Goal: Information Seeking & Learning: Learn about a topic

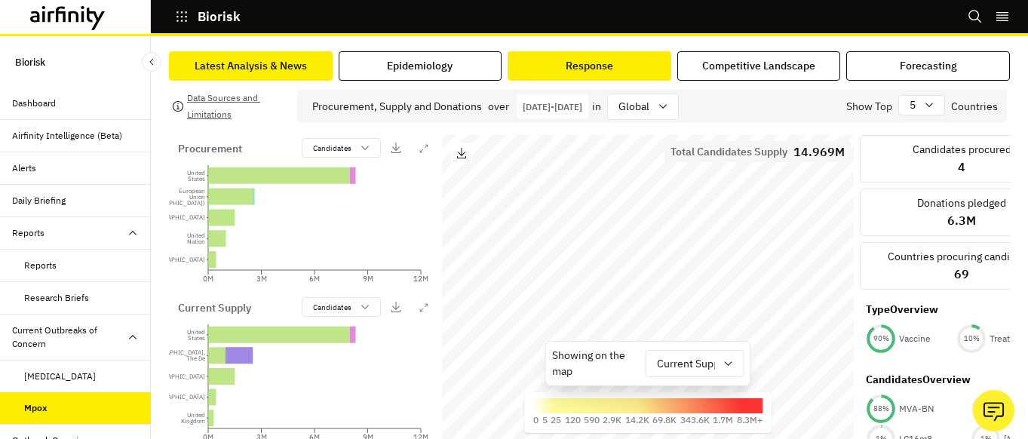
click at [247, 74] on button "Latest Analysis & News" at bounding box center [251, 65] width 164 height 29
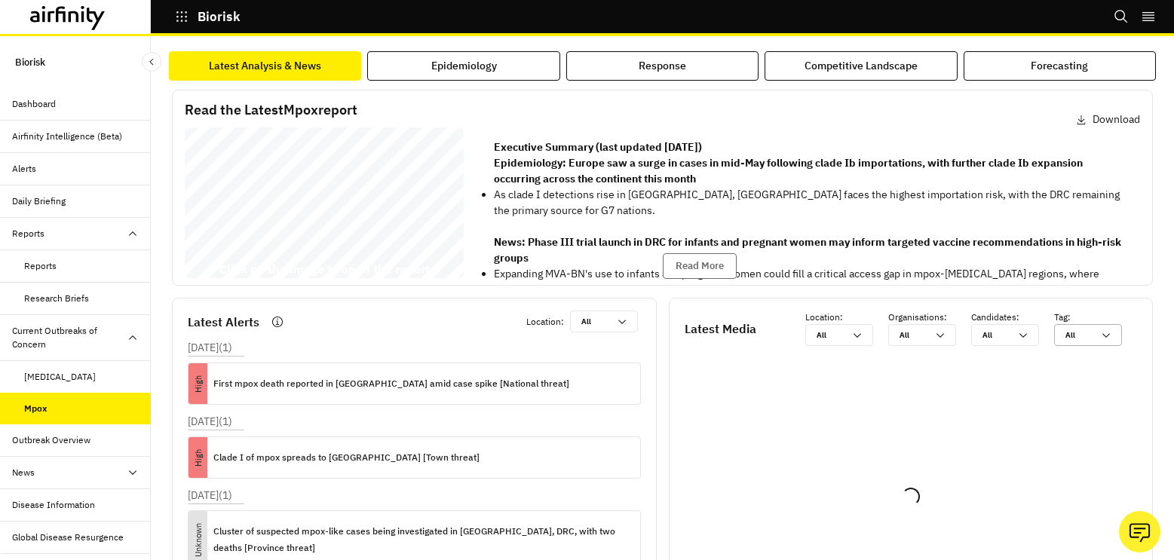
click at [1085, 339] on div "All All" at bounding box center [1077, 335] width 45 height 20
type input "c"
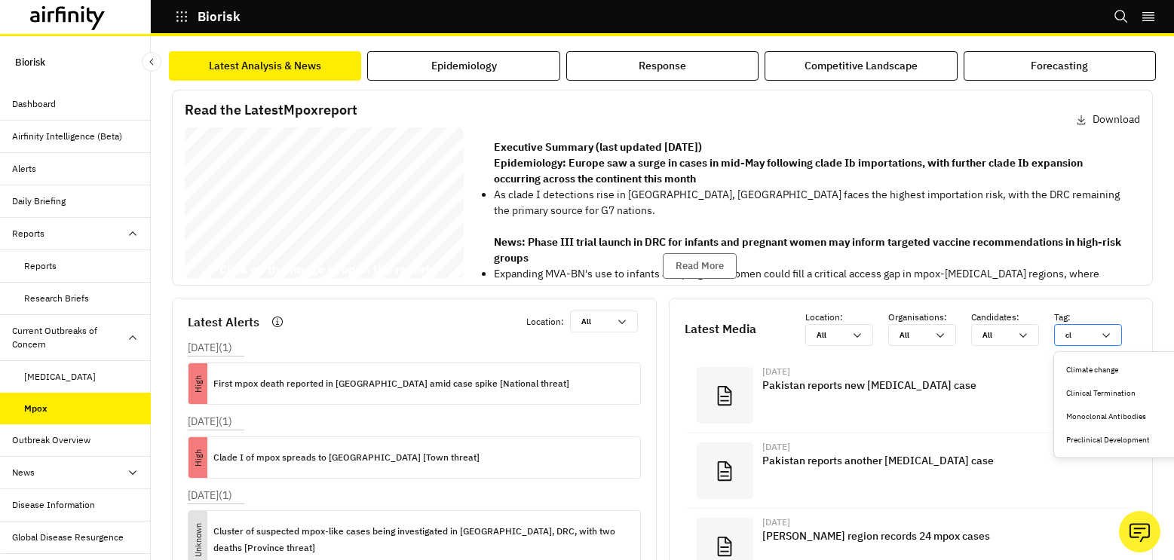
click at [1085, 368] on div "Climate change" at bounding box center [1129, 369] width 127 height 11
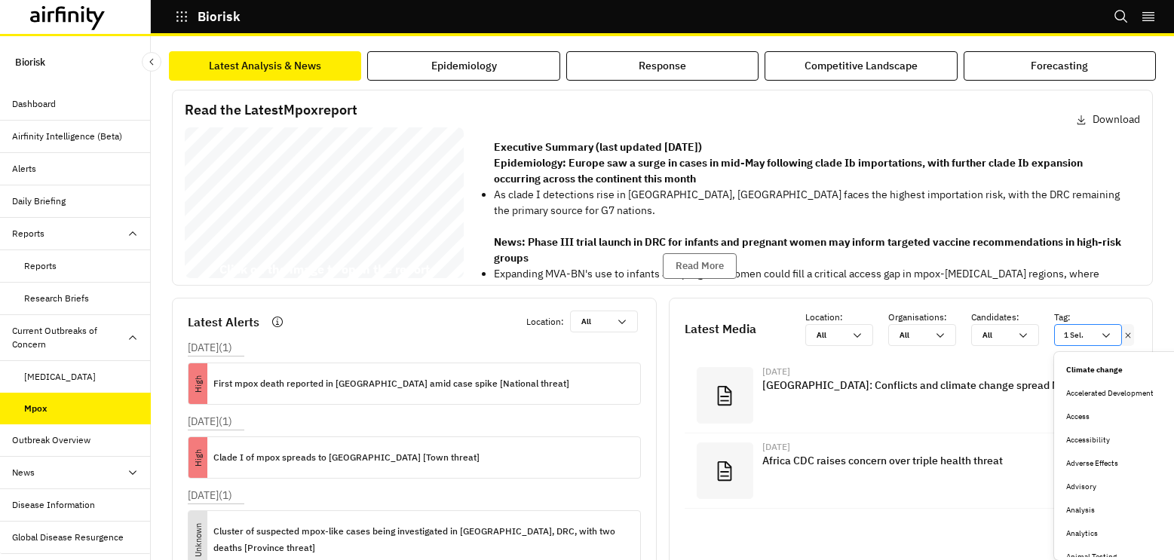
click at [1083, 338] on div "1 Sel." at bounding box center [1077, 335] width 45 height 20
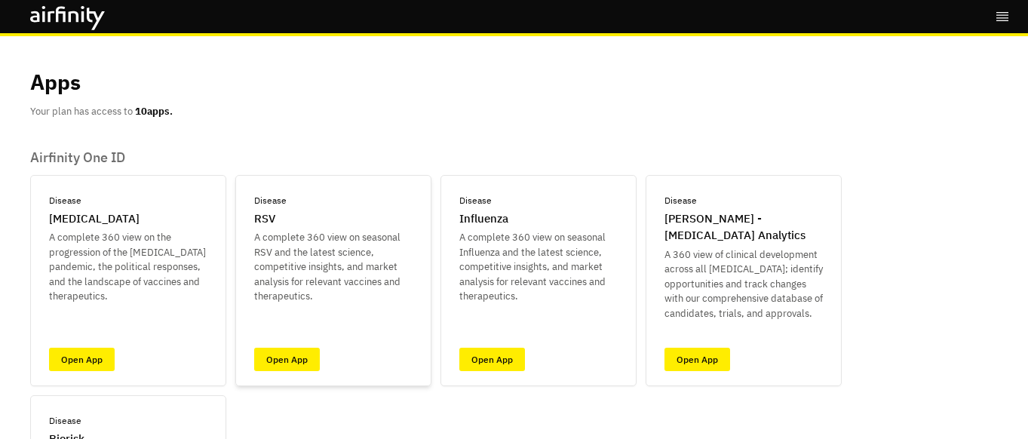
scroll to position [336, 0]
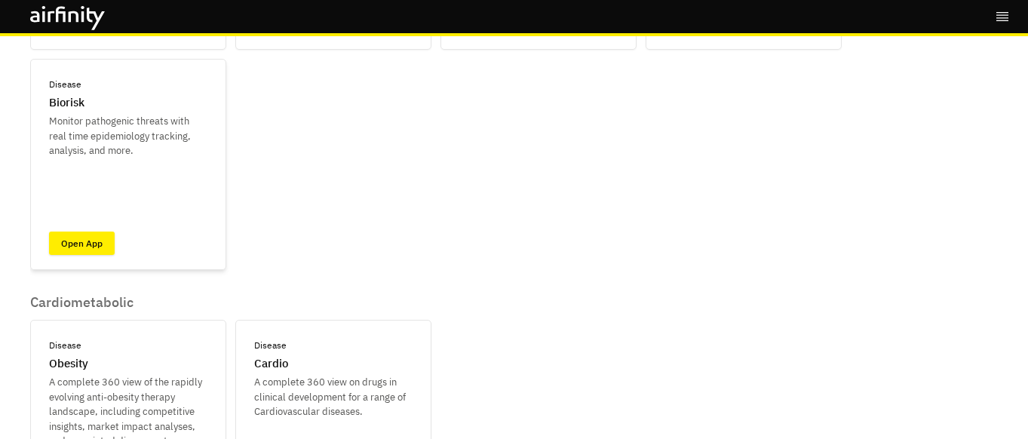
click at [83, 238] on link "Open App" at bounding box center [82, 242] width 66 height 23
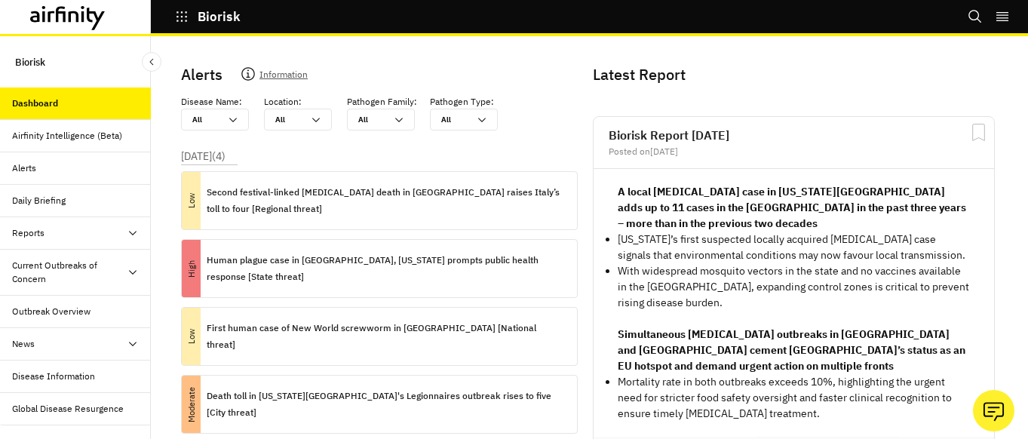
click at [53, 348] on div "News" at bounding box center [81, 344] width 139 height 14
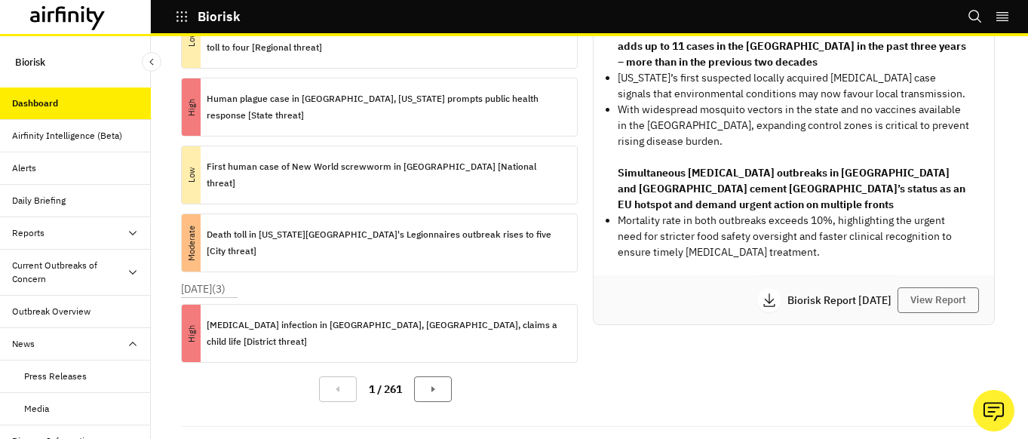
click at [75, 405] on div "Media" at bounding box center [87, 409] width 127 height 14
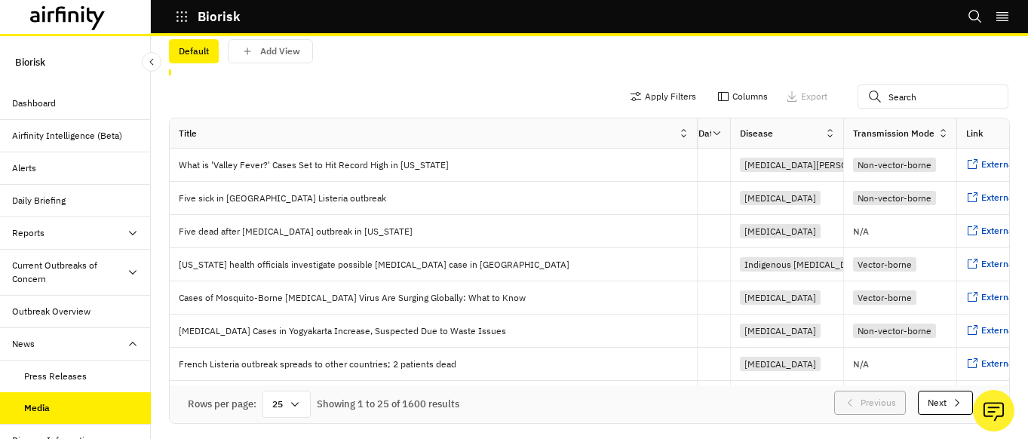
scroll to position [0, 73]
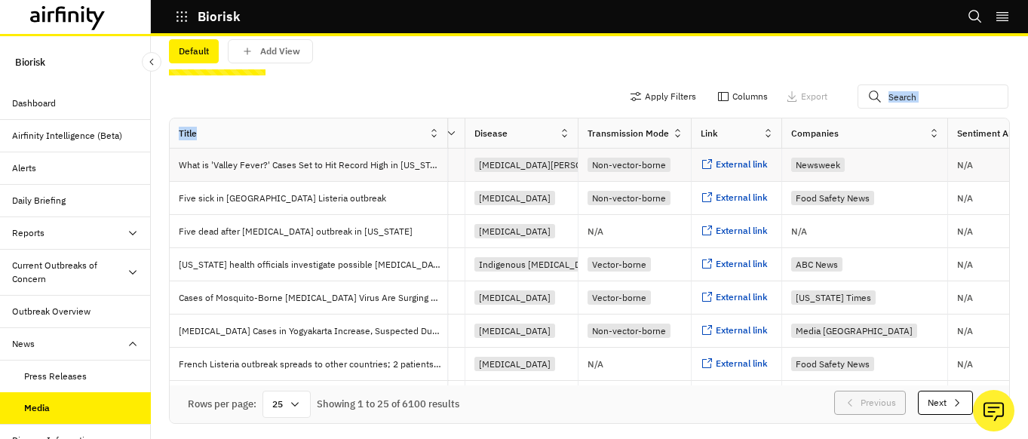
drag, startPoint x: 698, startPoint y: 125, endPoint x: 533, endPoint y: 166, distance: 170.1
click at [448, 108] on div "Default Add View Apply Filters Columns Export title Publication date Disease Tr…" at bounding box center [589, 226] width 841 height 395
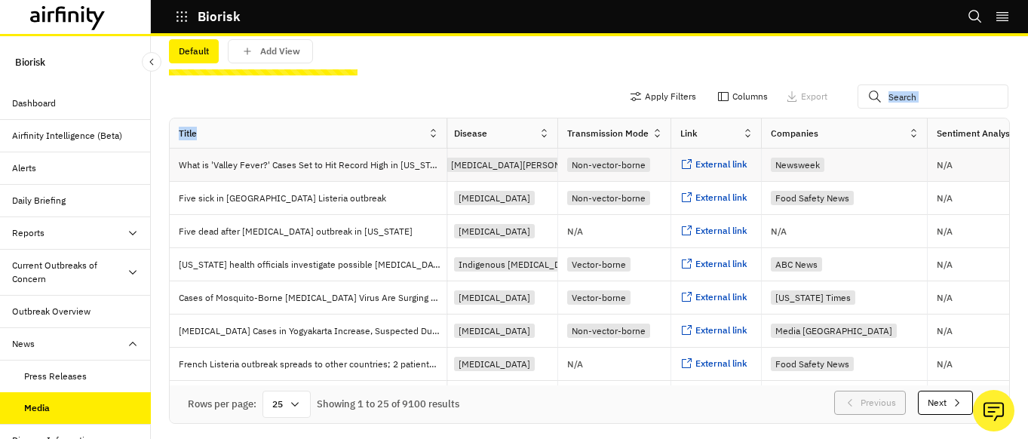
scroll to position [0, 504]
